Goal: Navigation & Orientation: Find specific page/section

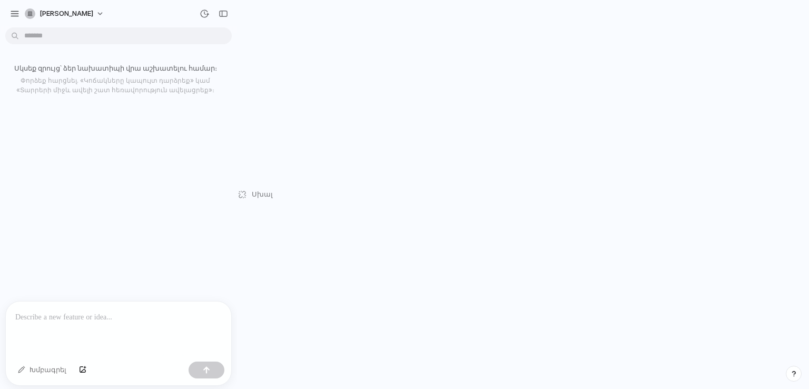
click at [97, 311] on p at bounding box center [118, 317] width 206 height 13
click at [200, 369] on button "button" at bounding box center [206, 369] width 36 height 17
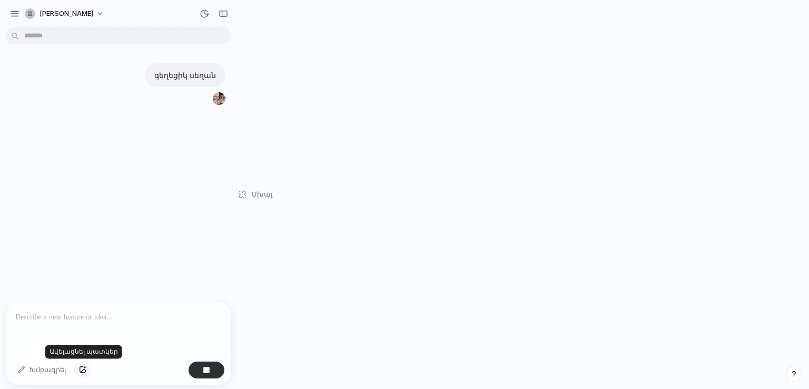
click at [80, 369] on div "button" at bounding box center [82, 369] width 7 height 6
click at [53, 371] on div "Խմբագրել" at bounding box center [42, 369] width 59 height 17
click at [41, 247] on p at bounding box center [116, 248] width 202 height 13
click at [183, 129] on div at bounding box center [201, 121] width 37 height 15
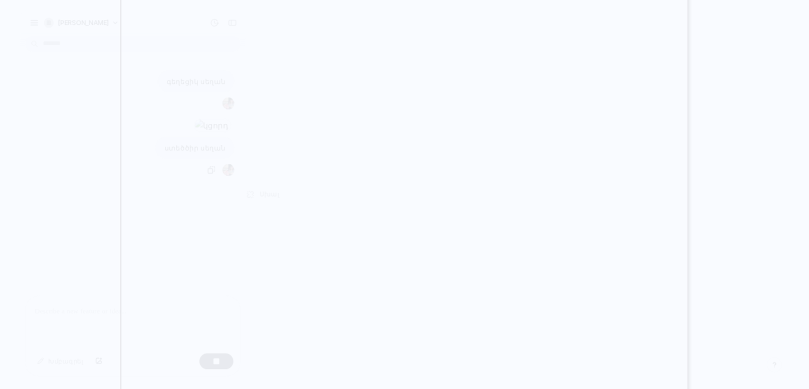
click at [807, 104] on div at bounding box center [404, 194] width 809 height 389
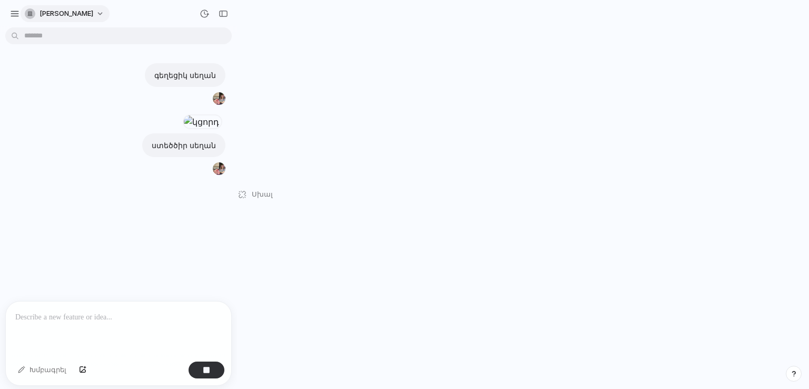
click at [89, 13] on button "[PERSON_NAME]" at bounding box center [65, 13] width 89 height 17
click at [14, 17] on div "Կարգավորումներ Հրավիրել անդամներին Փոխել թեման Ելք" at bounding box center [404, 194] width 809 height 389
click at [14, 17] on div "button" at bounding box center [14, 13] width 9 height 9
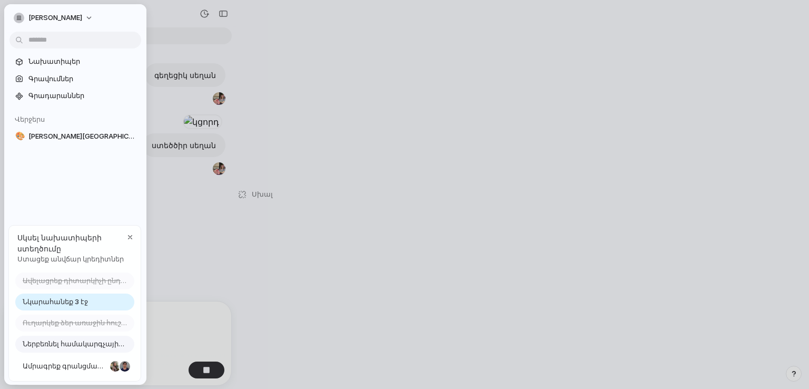
click at [35, 241] on span "Սկսել նախատիպերի ստեղծումը" at bounding box center [70, 243] width 106 height 22
click at [57, 67] on link "Նախատիպեր" at bounding box center [75, 62] width 132 height 16
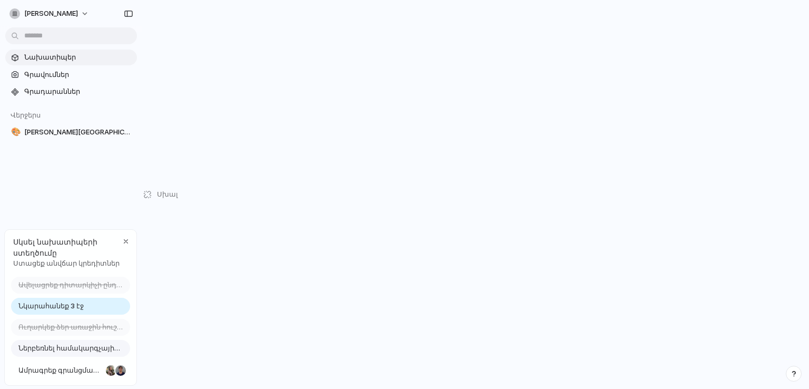
drag, startPoint x: 305, startPoint y: 128, endPoint x: 374, endPoint y: 150, distance: 72.3
click at [362, 175] on div "[PERSON_NAME] Նախատիպեր Գրավումներ Գրադարաններ Վերջերս 🎨 [PERSON_NAME] Սկսել նա…" at bounding box center [404, 194] width 809 height 389
drag, startPoint x: 358, startPoint y: 140, endPoint x: 371, endPoint y: 94, distance: 48.2
click at [371, 94] on div "[PERSON_NAME] Նախատիպեր Գրավումներ Գրադարաններ Վերջերս 🎨 [PERSON_NAME] Սկսել նա…" at bounding box center [404, 194] width 809 height 389
click at [63, 309] on font "Նկարահանեք 3 էջ" at bounding box center [50, 305] width 65 height 8
